Goal: Task Accomplishment & Management: Use online tool/utility

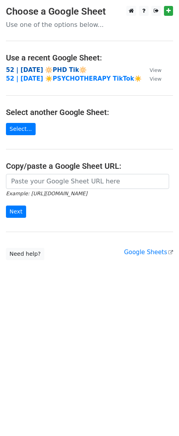
click at [43, 70] on strong "52 | [DATE] 🔆PHD Tik🔆" at bounding box center [46, 69] width 81 height 7
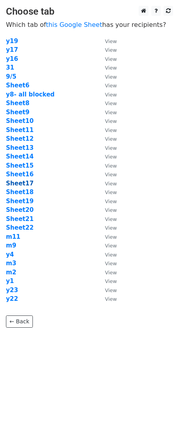
click at [23, 182] on strong "Sheet17" at bounding box center [20, 183] width 28 height 7
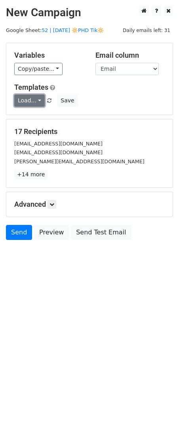
click at [36, 105] on link "Load..." at bounding box center [29, 101] width 30 height 12
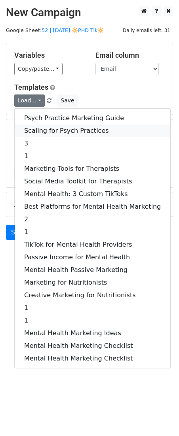
drag, startPoint x: 36, startPoint y: 129, endPoint x: 37, endPoint y: 134, distance: 4.4
click at [36, 129] on link "Scaling for Psych Practices" at bounding box center [92, 131] width 155 height 13
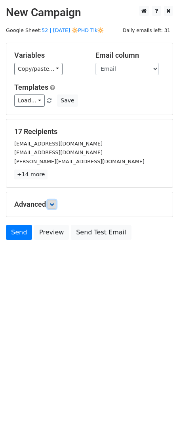
click at [53, 204] on icon at bounding box center [51, 204] width 5 height 5
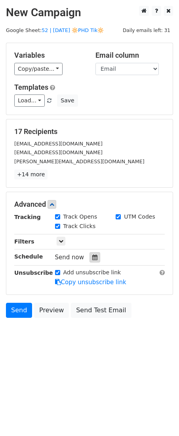
click at [95, 255] on div at bounding box center [94, 257] width 11 height 10
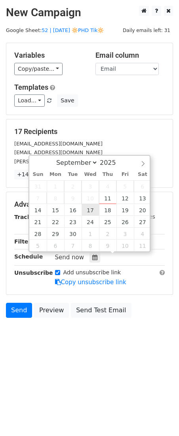
type input "2025-09-17 12:00"
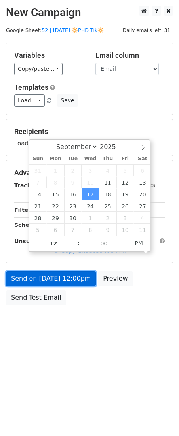
click at [74, 283] on link "Send on Sep 17 at 12:00pm" at bounding box center [51, 278] width 90 height 15
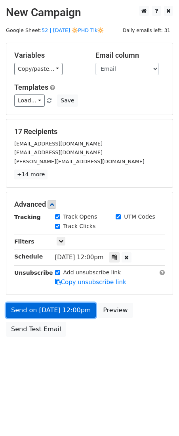
click at [57, 308] on link "Send on Sep 17 at 12:00pm" at bounding box center [51, 310] width 90 height 15
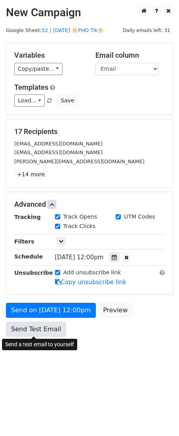
click at [30, 332] on link "Send Test Email" at bounding box center [36, 329] width 60 height 15
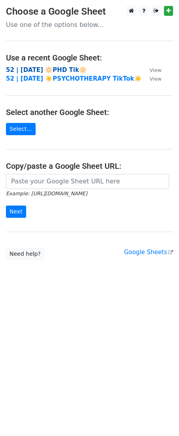
click at [61, 70] on strong "52 | [DATE] 🔆PHD Tik🔆" at bounding box center [46, 69] width 81 height 7
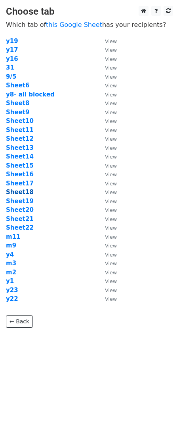
click at [22, 190] on strong "Sheet18" at bounding box center [20, 192] width 28 height 7
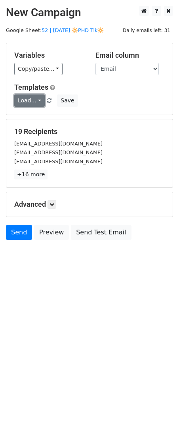
click at [25, 102] on link "Load..." at bounding box center [29, 101] width 30 height 12
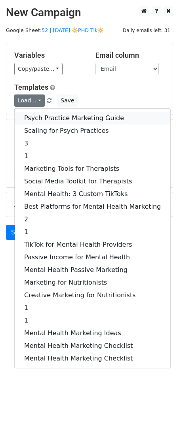
click at [30, 112] on link "Psych Practice Marketing Guide" at bounding box center [92, 118] width 155 height 13
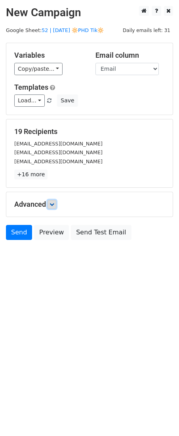
click at [56, 203] on link at bounding box center [51, 204] width 9 height 9
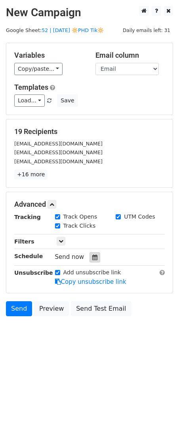
click at [96, 261] on div at bounding box center [94, 257] width 11 height 10
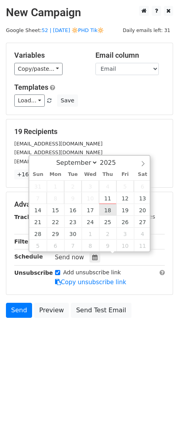
type input "2025-09-18 12:00"
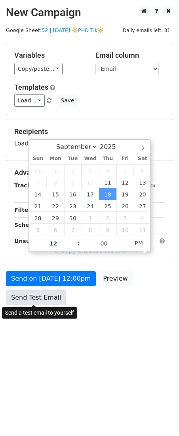
click at [41, 297] on link "Send Test Email" at bounding box center [36, 297] width 60 height 15
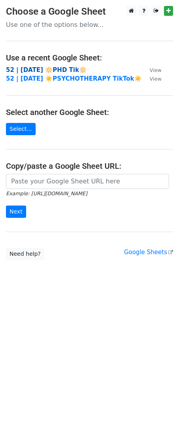
click at [55, 70] on strong "52 | [DATE] 🔆PHD Tik🔆" at bounding box center [46, 69] width 81 height 7
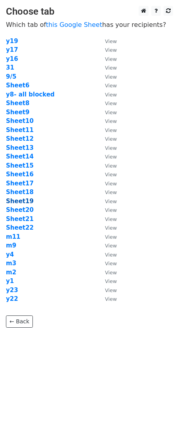
click at [23, 200] on strong "Sheet19" at bounding box center [20, 201] width 28 height 7
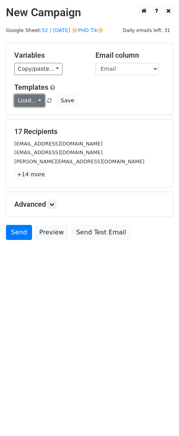
click at [28, 100] on link "Load..." at bounding box center [29, 101] width 30 height 12
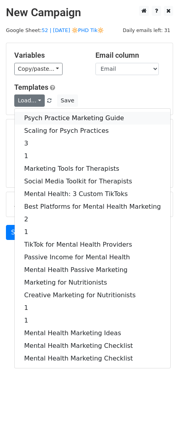
click at [30, 114] on link "Psych Practice Marketing Guide" at bounding box center [92, 118] width 155 height 13
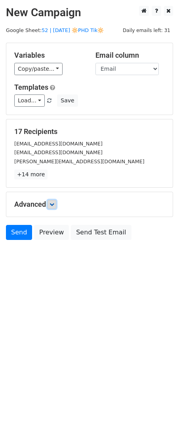
click at [49, 208] on link at bounding box center [51, 204] width 9 height 9
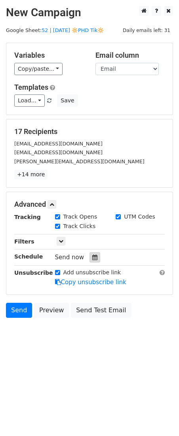
click at [92, 257] on icon at bounding box center [94, 258] width 5 height 6
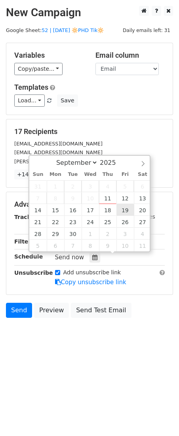
type input "2025-09-19 12:00"
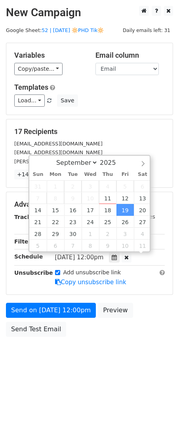
scroll to position [0, 0]
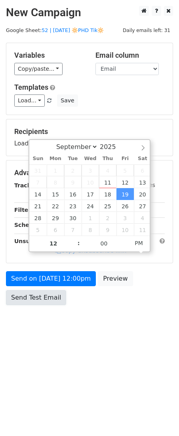
click at [49, 299] on link "Send Test Email" at bounding box center [36, 297] width 60 height 15
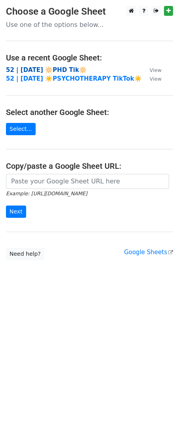
click at [51, 66] on strong "52 | [DATE] 🔆PHD Tik🔆" at bounding box center [46, 69] width 81 height 7
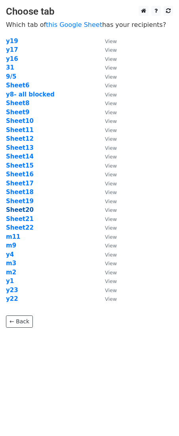
click at [23, 208] on strong "Sheet20" at bounding box center [20, 209] width 28 height 7
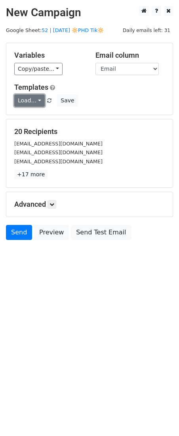
click at [26, 102] on link "Load..." at bounding box center [29, 101] width 30 height 12
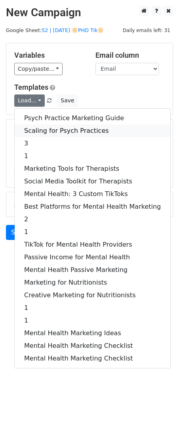
click at [42, 131] on link "Scaling for Psych Practices" at bounding box center [92, 131] width 155 height 13
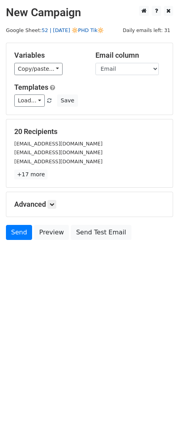
click at [85, 30] on link "52 | [DATE] 🔆PHD Tik🔆" at bounding box center [73, 30] width 62 height 6
click at [50, 203] on link at bounding box center [51, 204] width 9 height 9
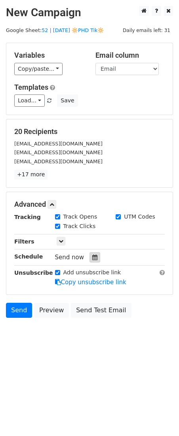
click at [94, 259] on div at bounding box center [94, 257] width 11 height 10
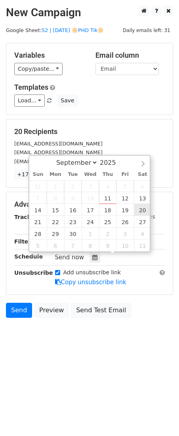
type input "2025-09-20 12:00"
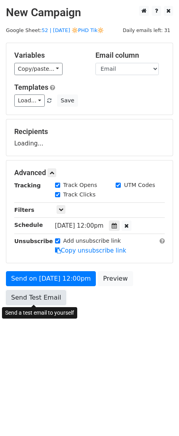
click at [48, 293] on link "Send Test Email" at bounding box center [36, 297] width 60 height 15
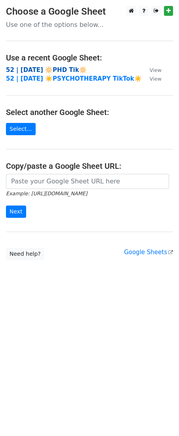
click at [60, 71] on strong "52 | [DATE] 🔆PHD Tik🔆" at bounding box center [46, 69] width 81 height 7
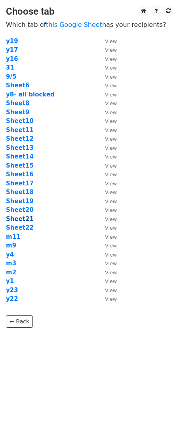
click at [24, 218] on strong "Sheet21" at bounding box center [20, 218] width 28 height 7
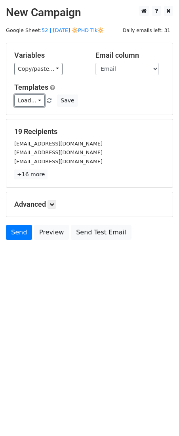
click at [25, 97] on link "Load..." at bounding box center [29, 101] width 30 height 12
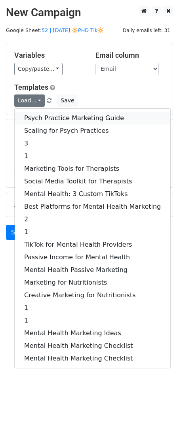
click at [49, 112] on link "Psych Practice Marketing Guide" at bounding box center [92, 118] width 155 height 13
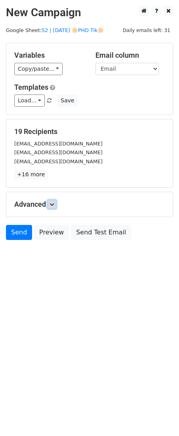
click at [56, 200] on link at bounding box center [51, 204] width 9 height 9
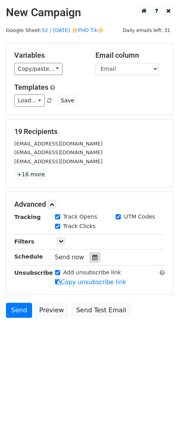
click at [91, 254] on div at bounding box center [94, 257] width 11 height 10
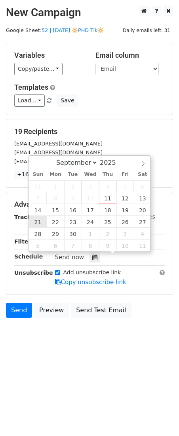
type input "2025-09-21 12:00"
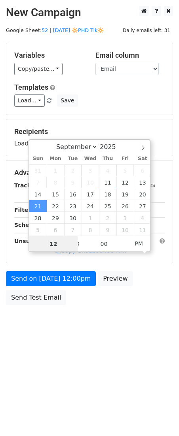
scroll to position [0, 0]
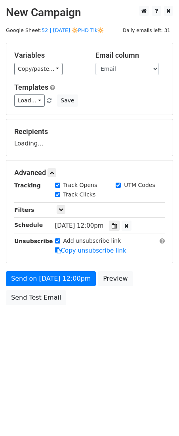
click at [40, 286] on div "Send on Sep 21 at 12:00pm Preview Send Test Email" at bounding box center [89, 290] width 179 height 38
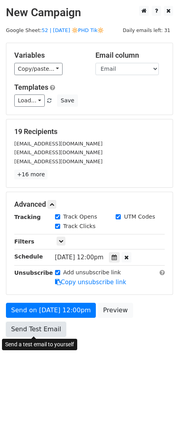
click at [35, 325] on link "Send Test Email" at bounding box center [36, 329] width 60 height 15
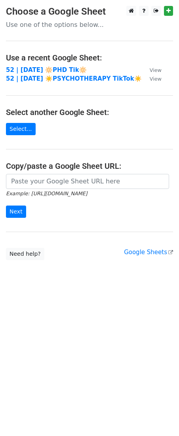
click at [55, 66] on td "52 | [DATE] 🔆PHD Tik🔆" at bounding box center [74, 70] width 136 height 9
click at [55, 67] on strong "52 | [DATE] 🔆PHD Tik🔆" at bounding box center [46, 69] width 81 height 7
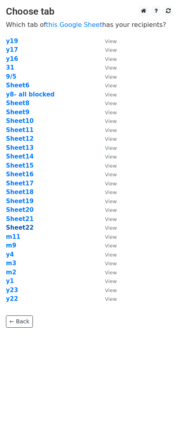
click at [15, 225] on strong "Sheet22" at bounding box center [20, 227] width 28 height 7
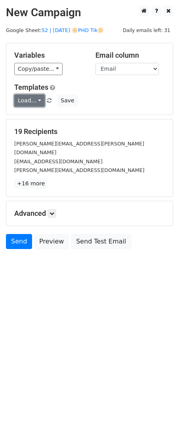
click at [28, 98] on link "Load..." at bounding box center [29, 101] width 30 height 12
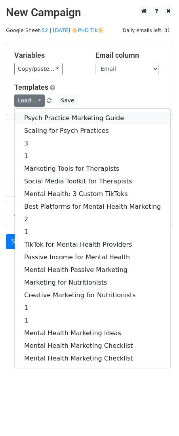
click at [43, 114] on link "Psych Practice Marketing Guide" at bounding box center [92, 118] width 155 height 13
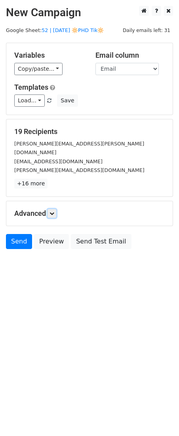
drag, startPoint x: 54, startPoint y: 204, endPoint x: 88, endPoint y: 260, distance: 65.1
click at [54, 211] on icon at bounding box center [51, 213] width 5 height 5
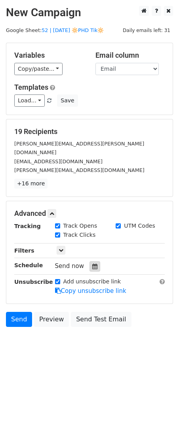
click at [92, 264] on icon at bounding box center [94, 267] width 5 height 6
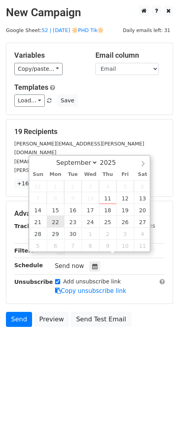
type input "[DATE] 12:00"
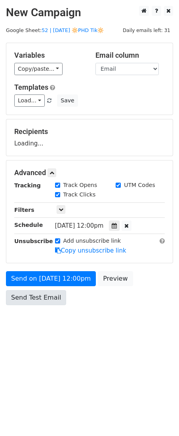
click at [43, 308] on div "Send on [DATE] 12:00pm Preview Send Test Email" at bounding box center [89, 290] width 179 height 38
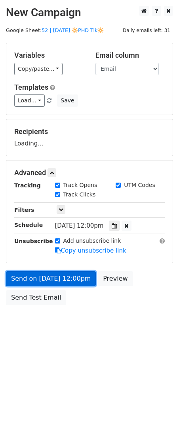
click at [29, 286] on link "Send on [DATE] 12:00pm" at bounding box center [51, 278] width 90 height 15
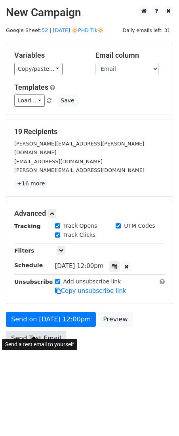
click at [28, 334] on link "Send Test Email" at bounding box center [36, 338] width 60 height 15
